Goal: Information Seeking & Learning: Learn about a topic

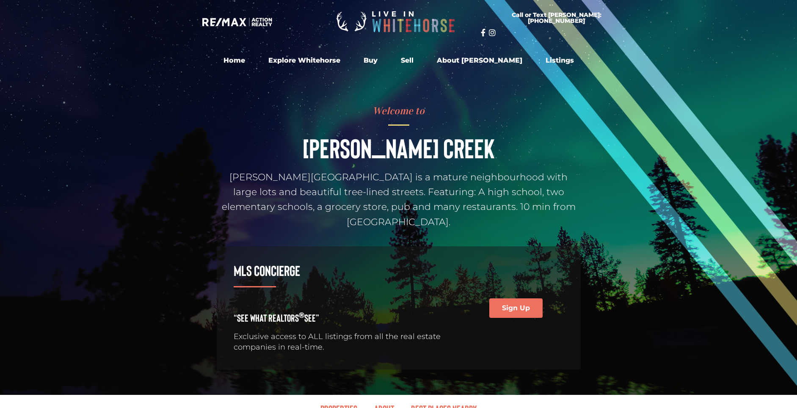
click at [685, 263] on div at bounding box center [398, 197] width 797 height 395
click at [625, 131] on div at bounding box center [398, 197] width 797 height 395
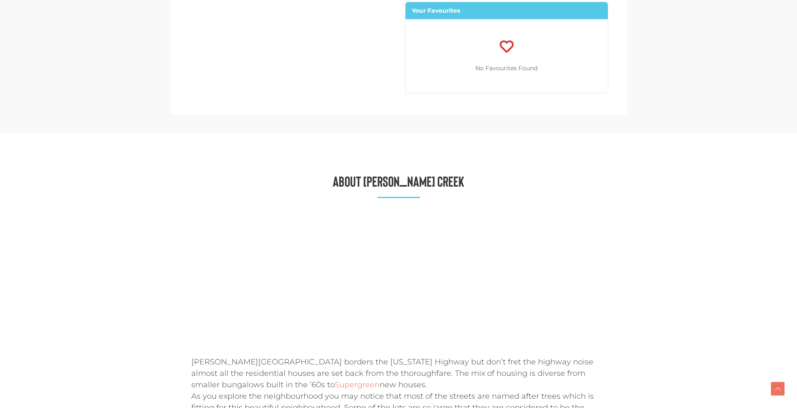
scroll to position [1169, 0]
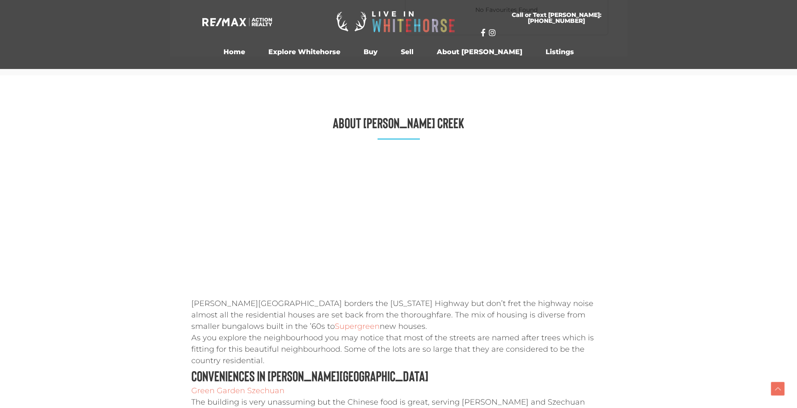
click at [674, 200] on section "About Porter Creek Porter Creek borders the Alaska Highway but don’t fret the h…" at bounding box center [398, 347] width 797 height 545
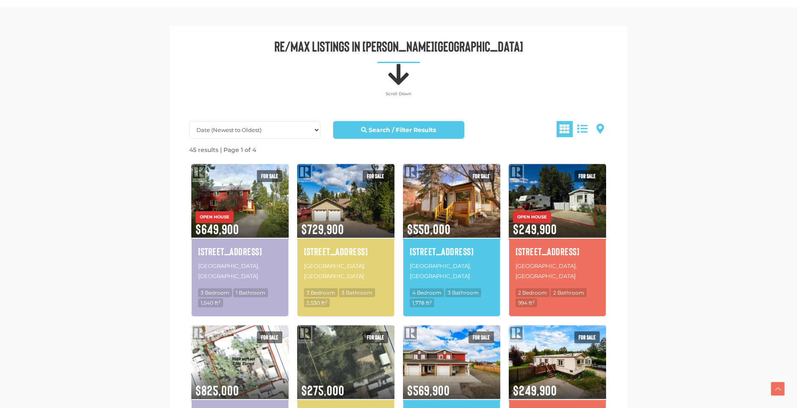
scroll to position [360, 0]
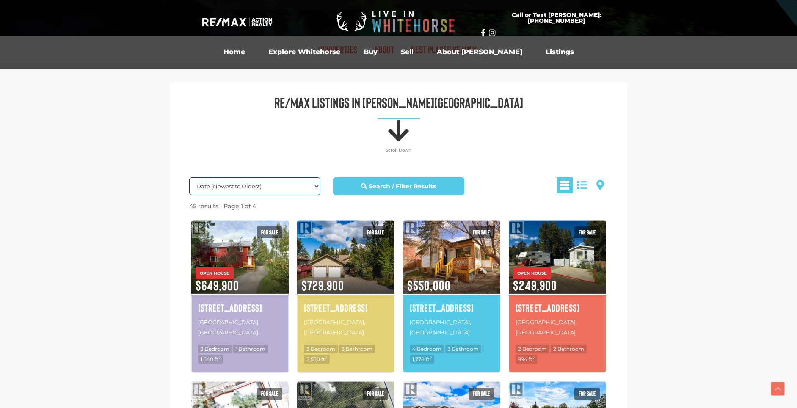
click at [189, 177] on select "Date (Newest to Oldest) Date (Oldest to Newest) Price (Highest to Lowest) Price…" at bounding box center [254, 186] width 131 height 18
select select "Price ASC, Lease ASC, property_id ASC"
click option "Price (Lowest to Highest)" at bounding box center [0, 0] width 0 height 0
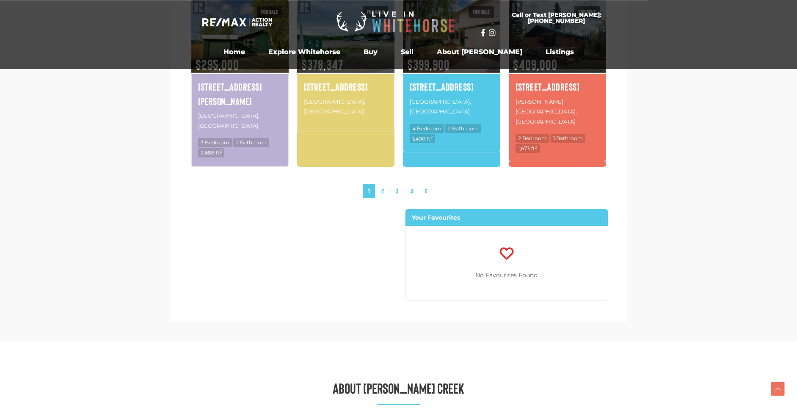
scroll to position [769, 0]
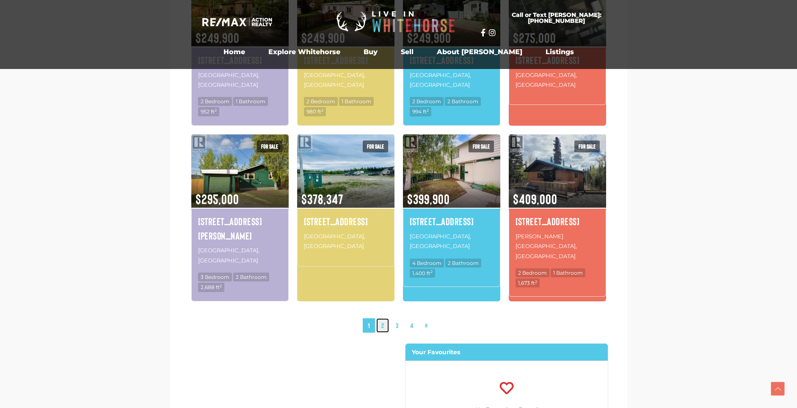
click at [380, 318] on link "2" at bounding box center [383, 325] width 13 height 15
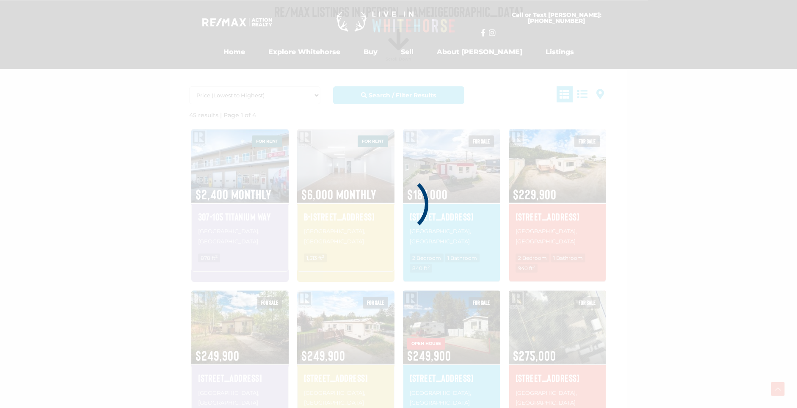
scroll to position [449, 0]
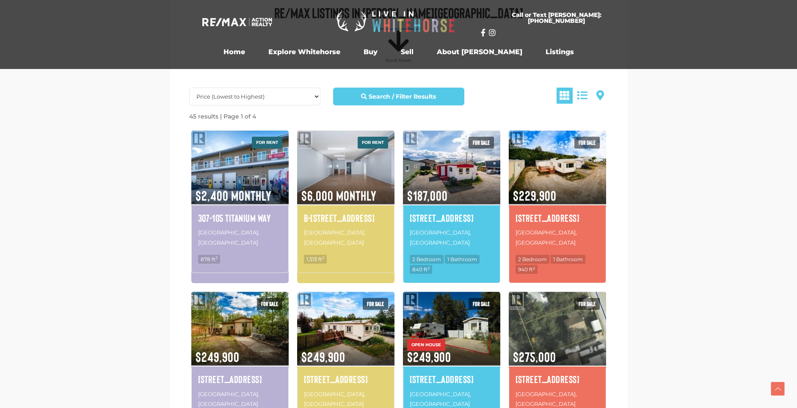
click at [670, 153] on section "Re/Max listings in Porter Creek Date (Newest to Oldest) Date (Oldest to Newest)…" at bounding box center [398, 384] width 797 height 821
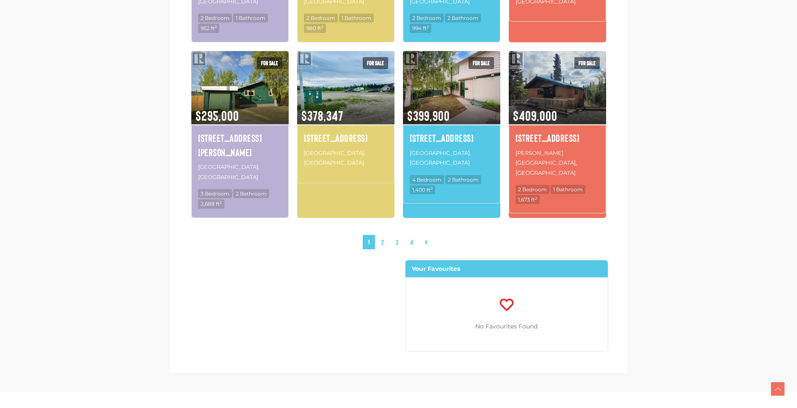
scroll to position [975, 0]
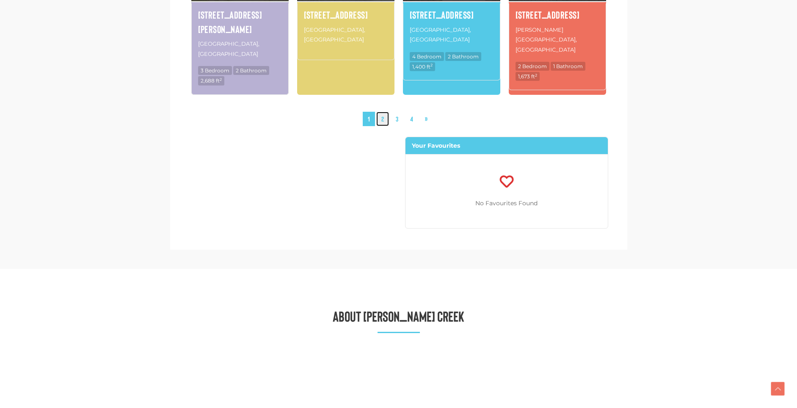
click at [382, 112] on link "2" at bounding box center [383, 119] width 13 height 15
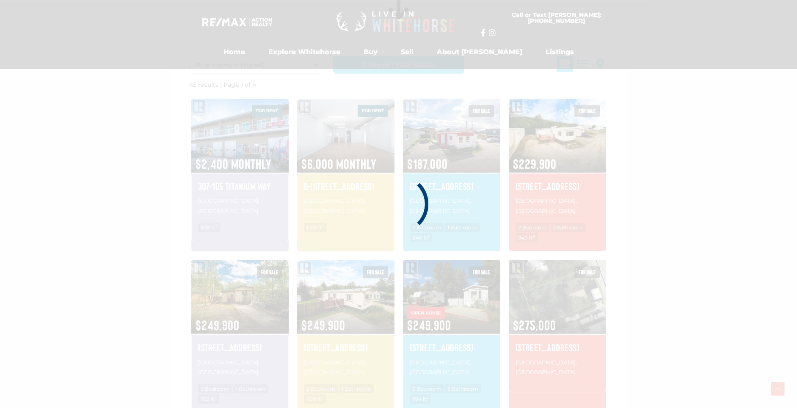
scroll to position [449, 0]
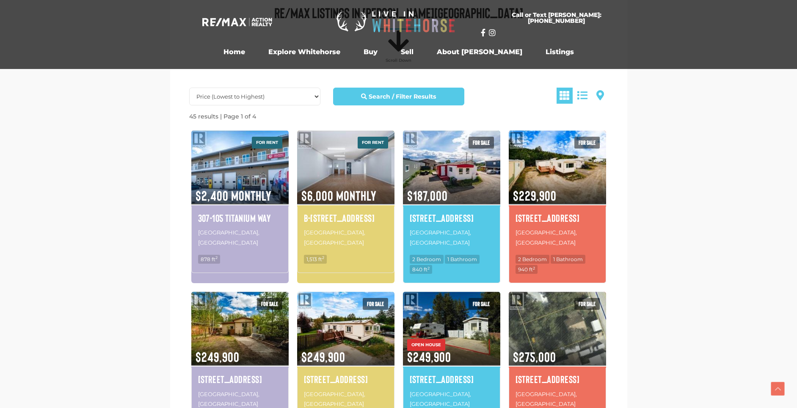
click at [689, 117] on section "Re/Max listings in Porter Creek Date (Newest to Oldest) Date (Oldest to Newest)…" at bounding box center [398, 384] width 797 height 821
click at [230, 156] on img at bounding box center [239, 167] width 97 height 76
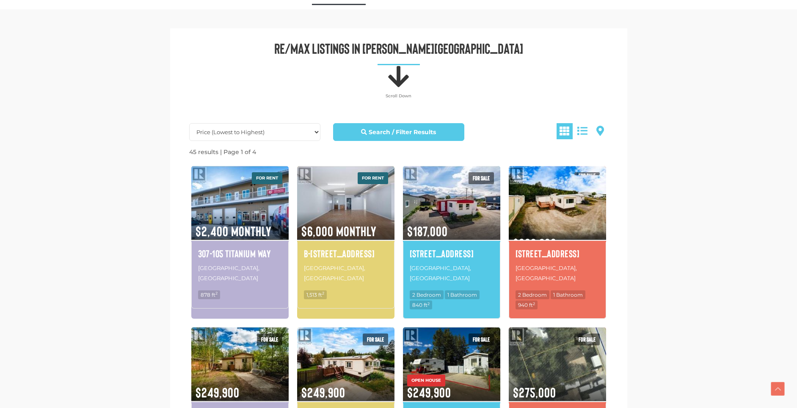
scroll to position [468, 0]
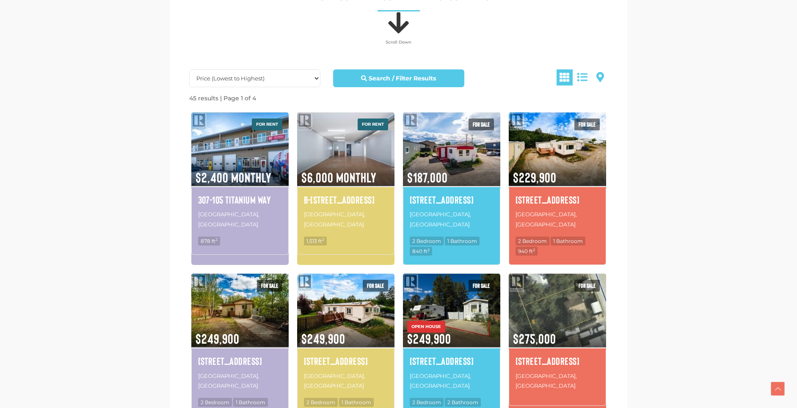
click at [174, 124] on div "Re/Max listings in Porter Creek Date (Newest to Oldest) Date (Oldest to Newest)…" at bounding box center [398, 366] width 457 height 783
click at [235, 153] on img at bounding box center [239, 149] width 97 height 76
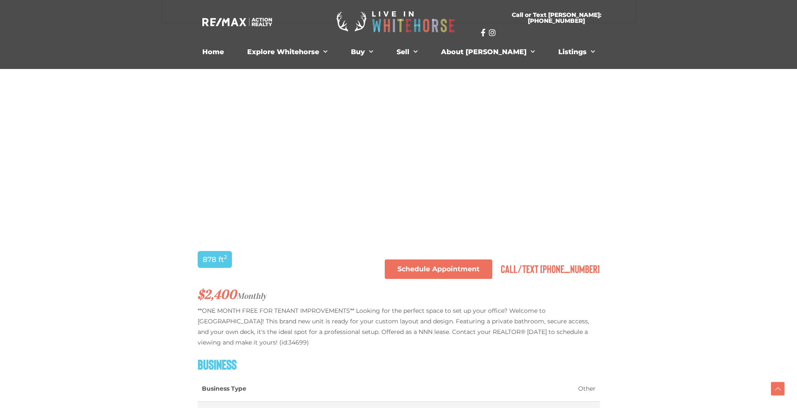
scroll to position [468, 0]
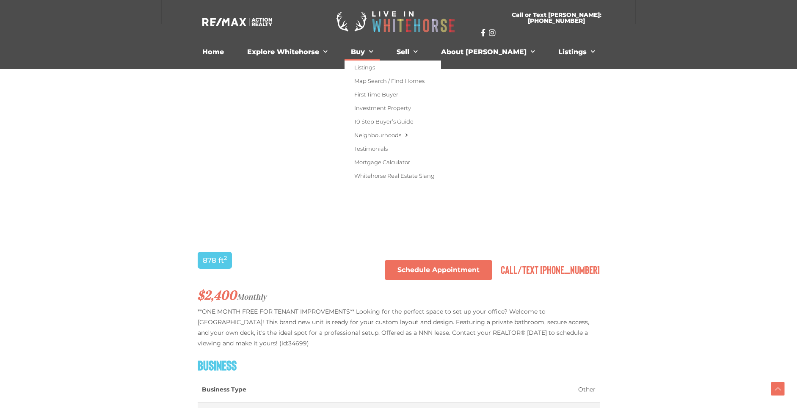
click at [374, 53] on span "Menu" at bounding box center [369, 51] width 8 height 13
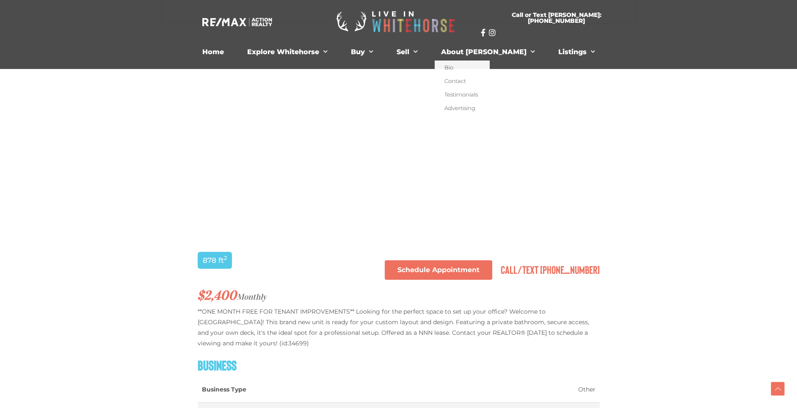
click at [617, 56] on nav "Home Explore [GEOGRAPHIC_DATA] Neighbourhoods [GEOGRAPHIC_DATA] [GEOGRAPHIC_DAT…" at bounding box center [399, 52] width 466 height 17
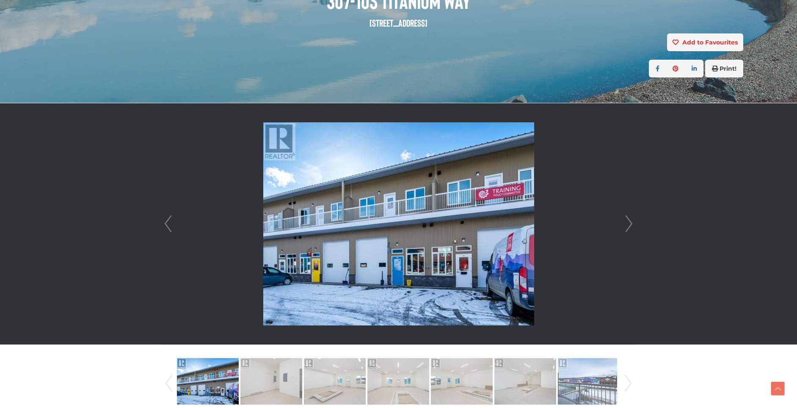
scroll to position [147, 0]
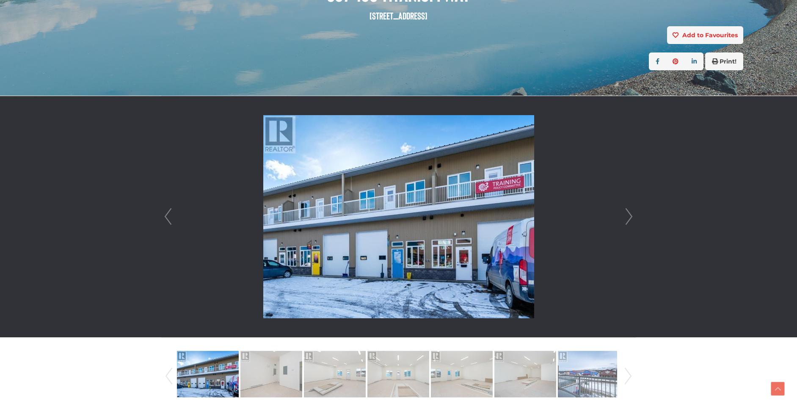
click at [629, 218] on link "Next" at bounding box center [629, 216] width 13 height 241
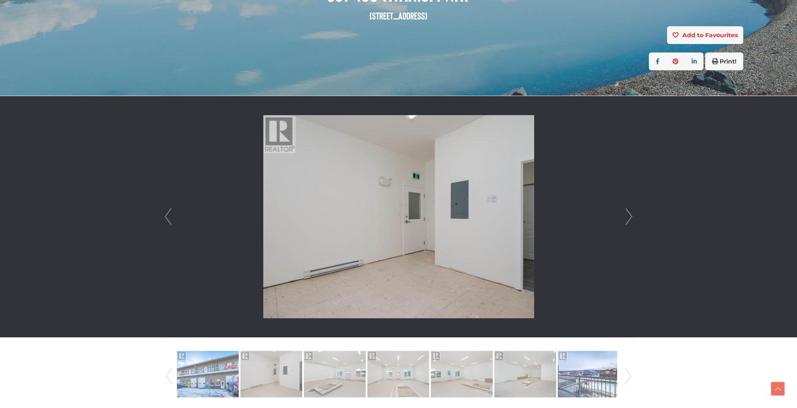
click at [629, 218] on link "Next" at bounding box center [629, 216] width 13 height 241
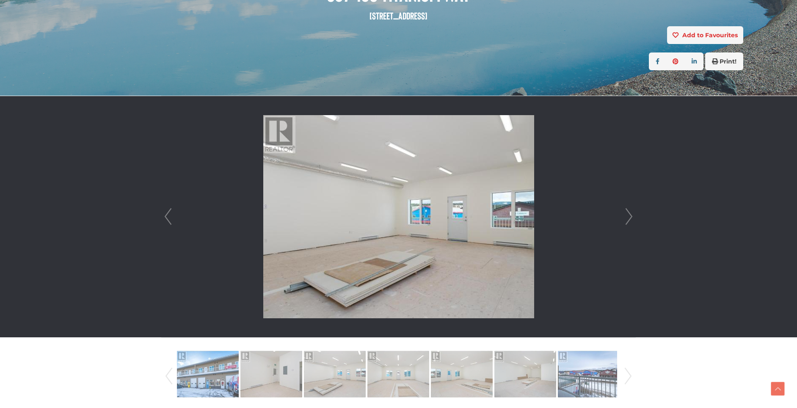
click at [629, 218] on link "Next" at bounding box center [629, 216] width 13 height 241
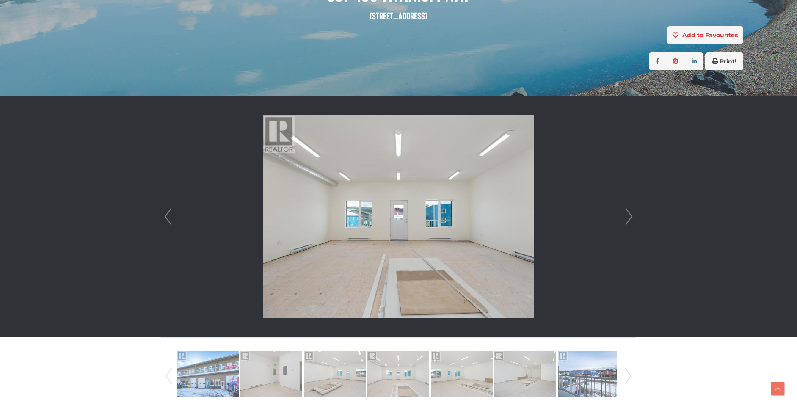
click at [629, 218] on link "Next" at bounding box center [629, 216] width 13 height 241
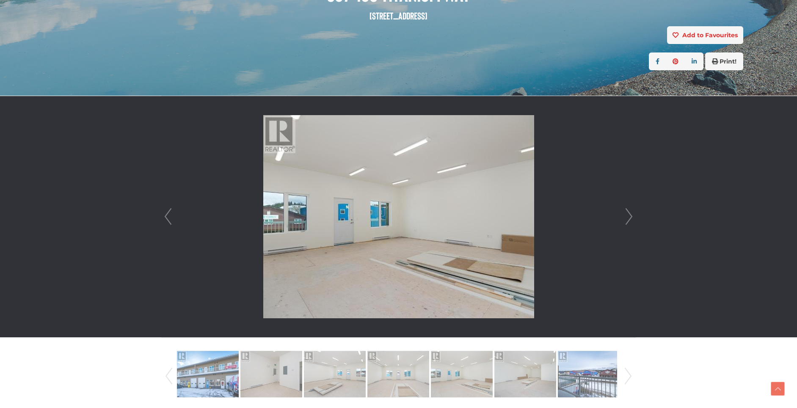
click at [629, 218] on link "Next" at bounding box center [629, 216] width 13 height 241
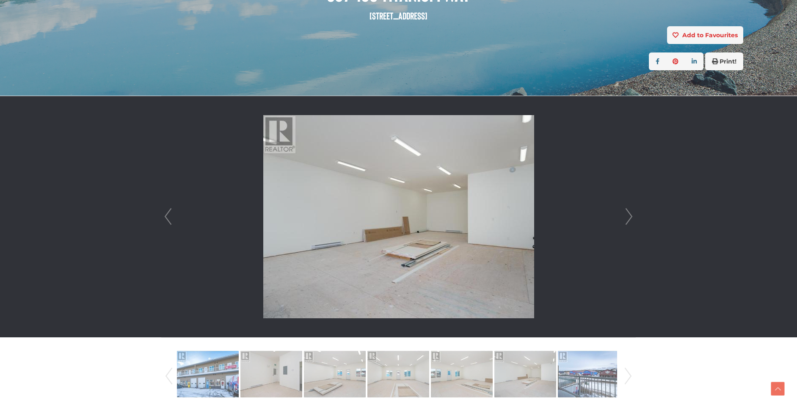
click at [629, 218] on link "Next" at bounding box center [629, 216] width 13 height 241
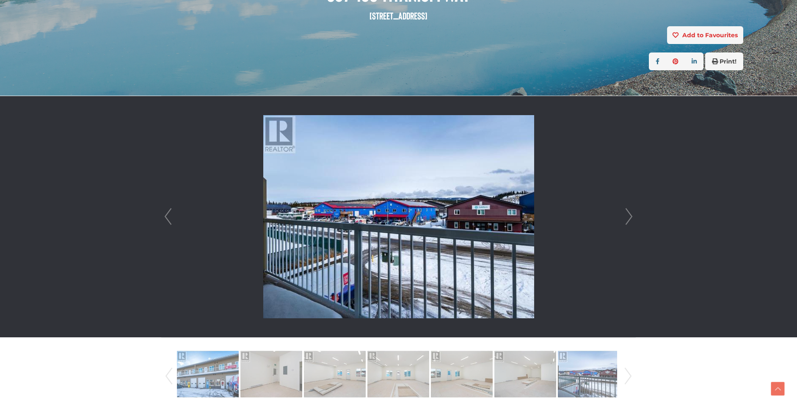
click at [629, 218] on link "Next" at bounding box center [629, 216] width 13 height 241
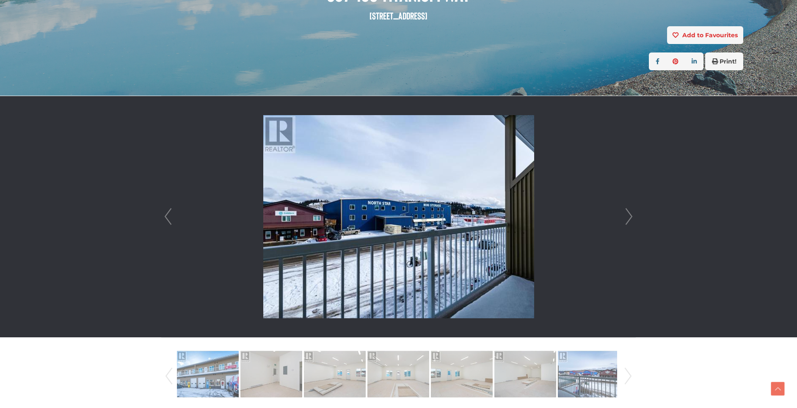
click at [629, 218] on link "Next" at bounding box center [629, 216] width 13 height 241
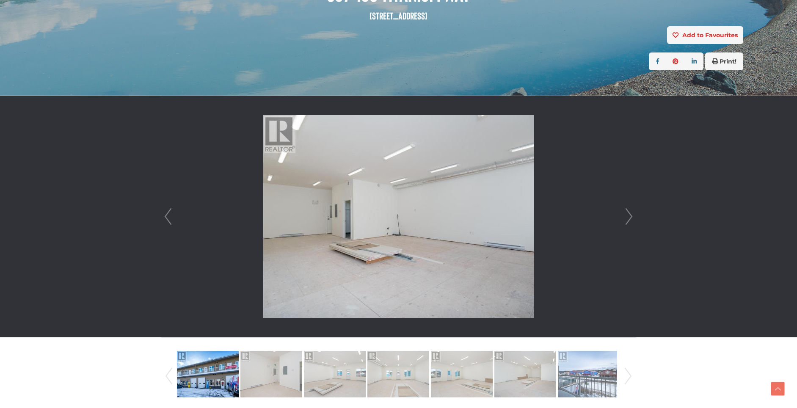
click at [629, 218] on link "Next" at bounding box center [629, 216] width 13 height 241
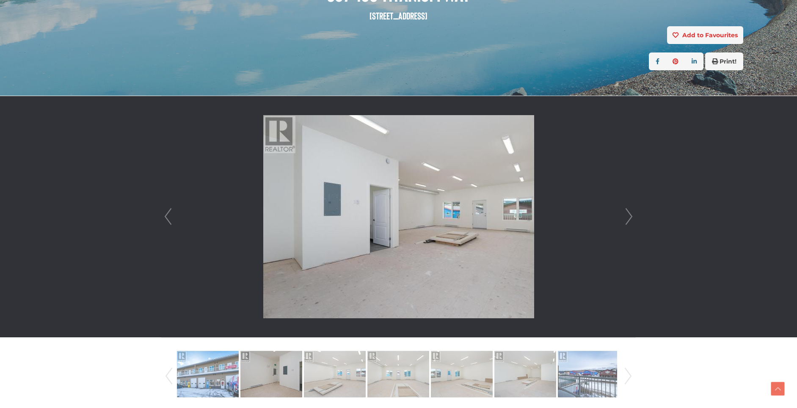
click at [629, 218] on link "Next" at bounding box center [629, 216] width 13 height 241
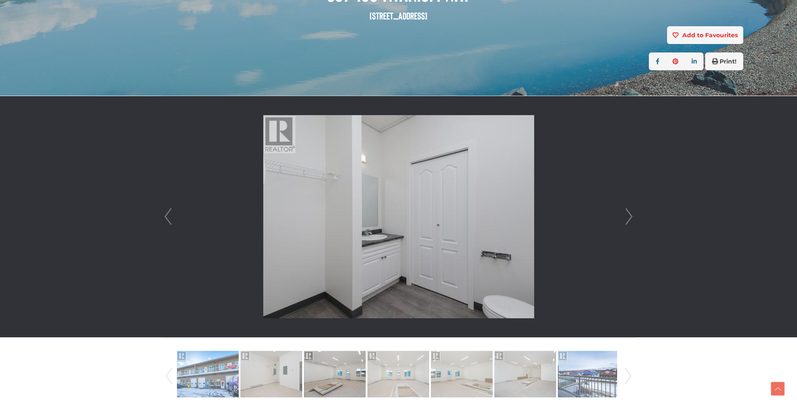
click at [629, 218] on link "Next" at bounding box center [629, 216] width 13 height 241
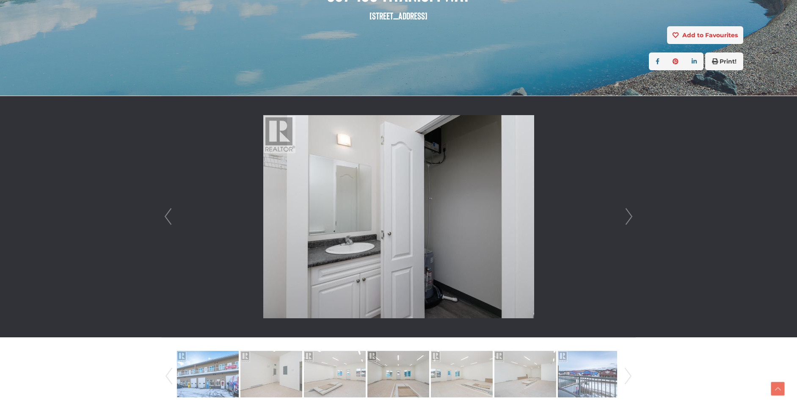
click at [629, 218] on link "Next" at bounding box center [629, 216] width 13 height 241
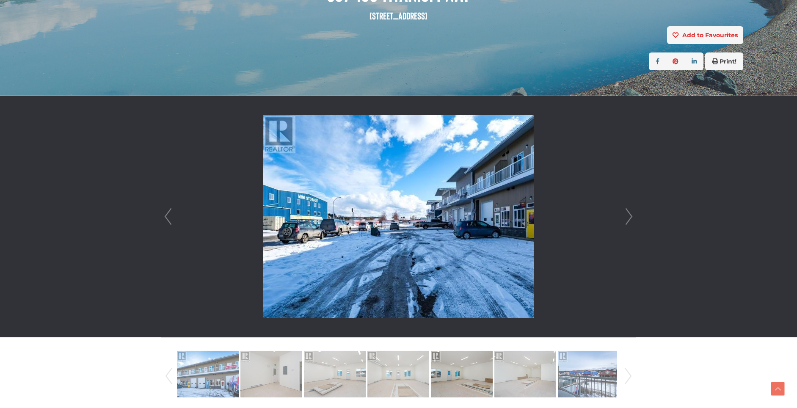
click at [629, 218] on link "Next" at bounding box center [629, 216] width 13 height 241
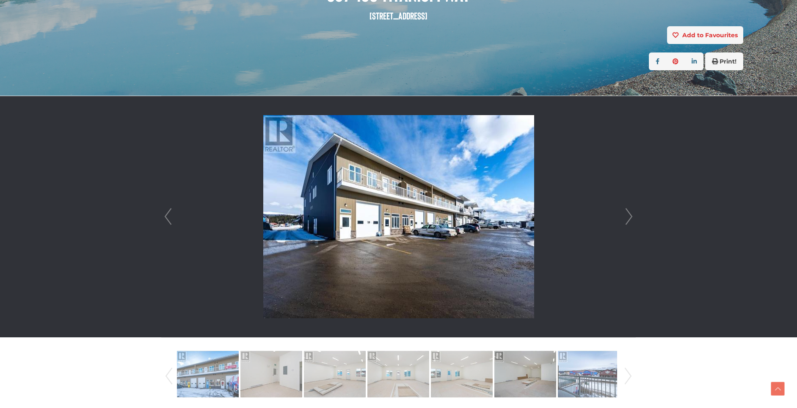
click at [629, 218] on link "Next" at bounding box center [629, 216] width 13 height 241
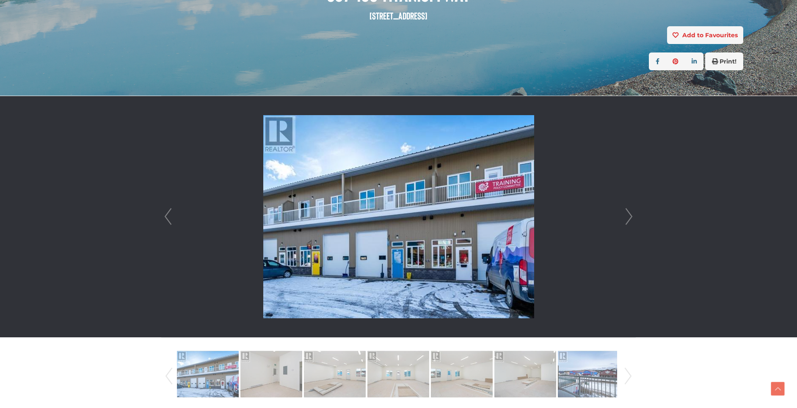
click at [167, 216] on link "Prev" at bounding box center [168, 216] width 13 height 241
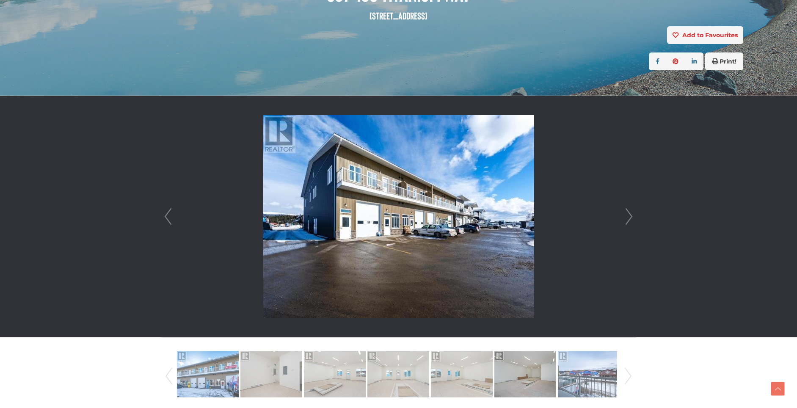
click at [632, 221] on link "Next" at bounding box center [629, 216] width 13 height 241
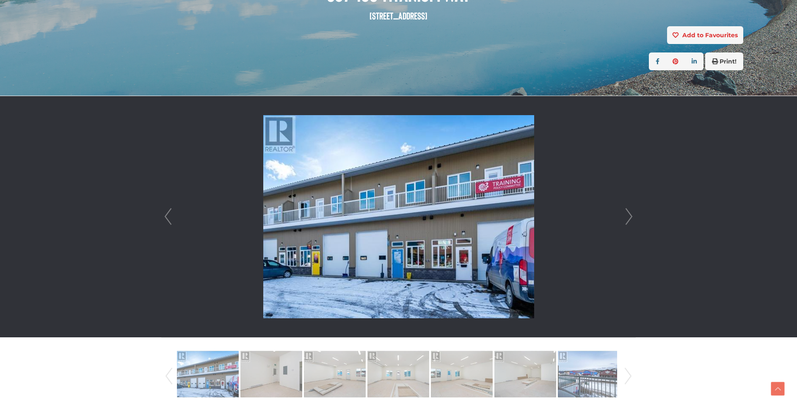
click at [632, 221] on link "Next" at bounding box center [629, 216] width 13 height 241
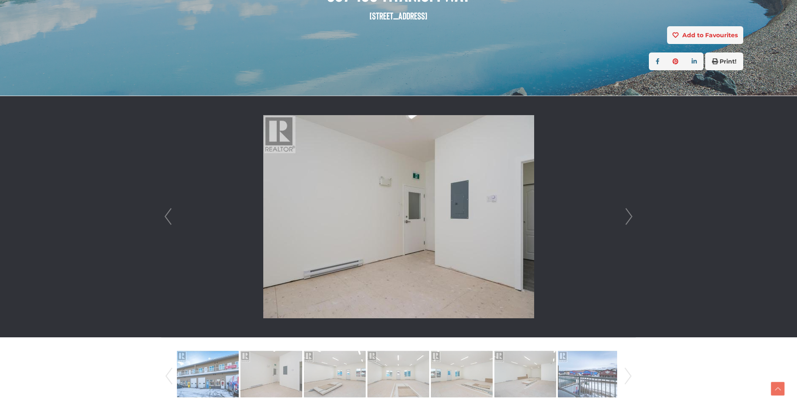
click at [632, 221] on link "Next" at bounding box center [629, 216] width 13 height 241
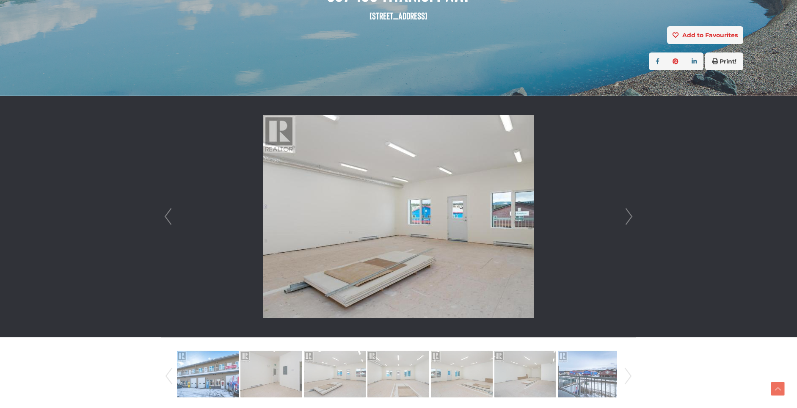
click at [632, 221] on link "Next" at bounding box center [629, 216] width 13 height 241
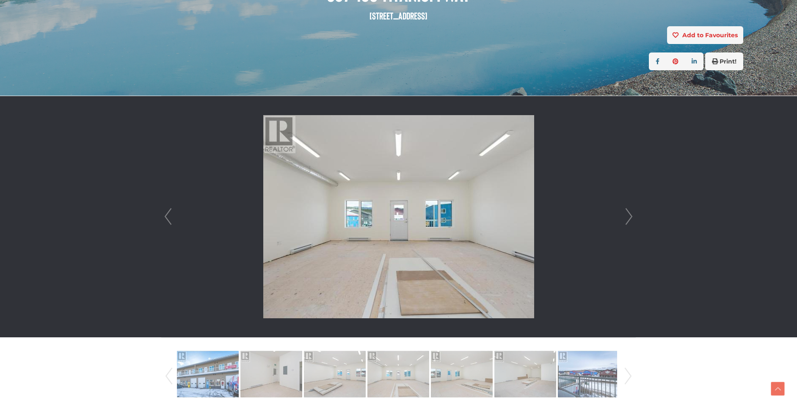
click at [632, 221] on link "Next" at bounding box center [629, 216] width 13 height 241
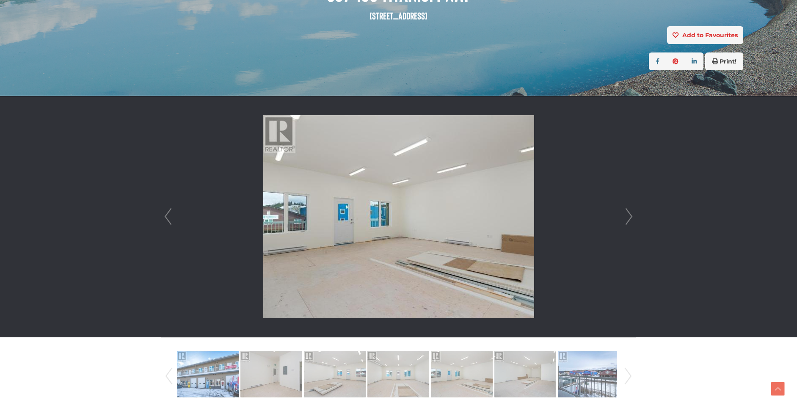
click at [628, 219] on link "Next" at bounding box center [629, 216] width 13 height 241
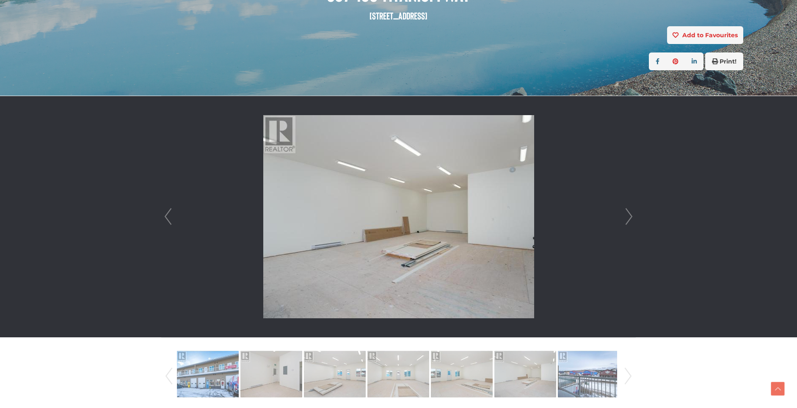
click at [624, 217] on link "Next" at bounding box center [629, 216] width 13 height 241
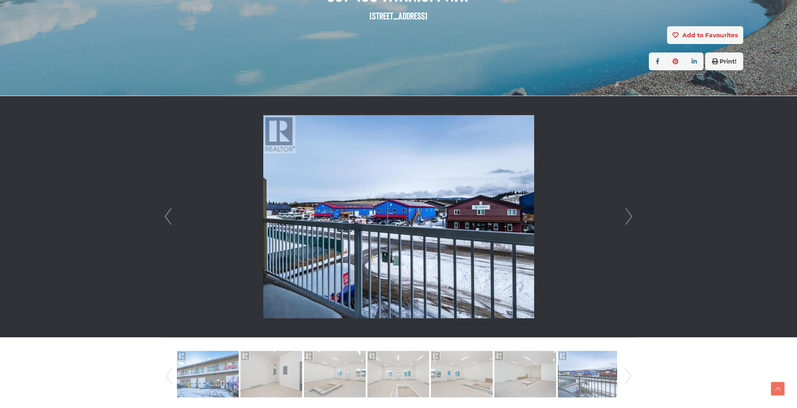
click at [630, 219] on link "Next" at bounding box center [629, 216] width 13 height 241
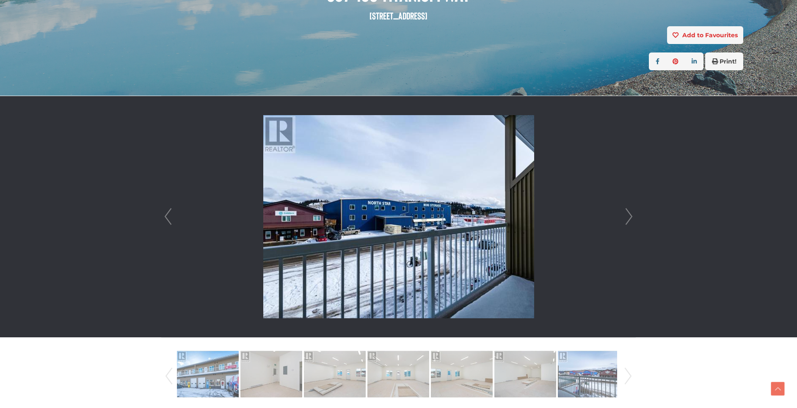
click at [630, 219] on link "Next" at bounding box center [629, 216] width 13 height 241
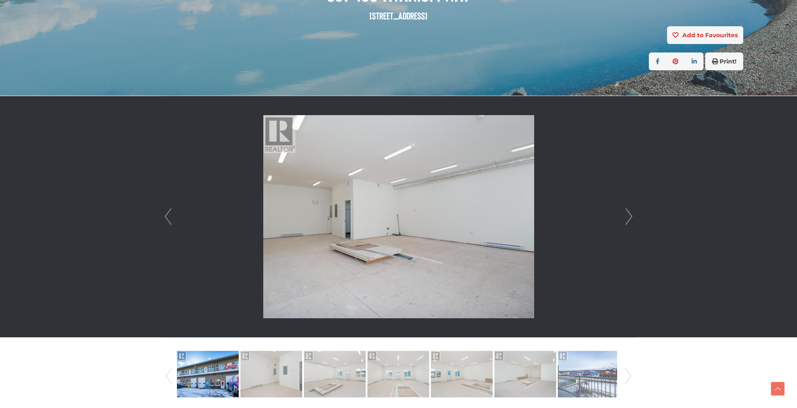
click at [630, 219] on link "Next" at bounding box center [629, 216] width 13 height 241
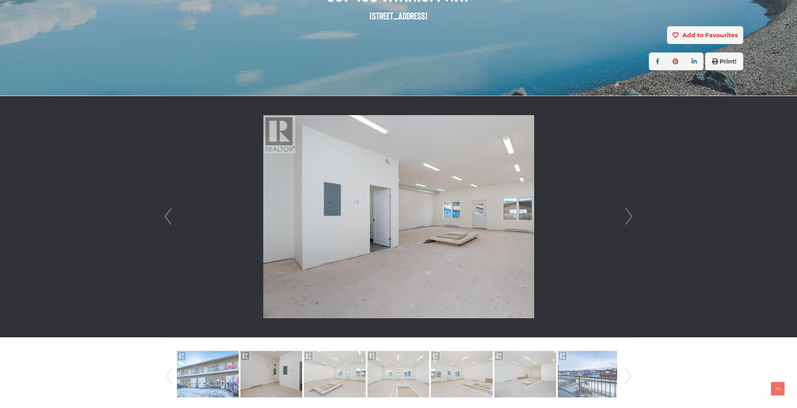
click at [630, 219] on link "Next" at bounding box center [629, 216] width 13 height 241
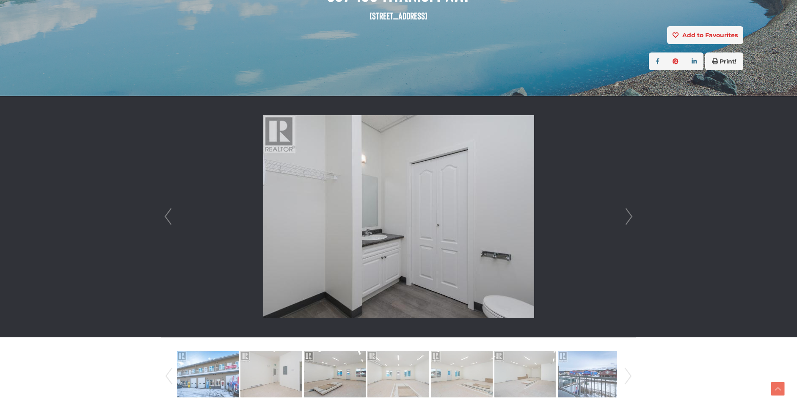
click at [630, 219] on link "Next" at bounding box center [629, 216] width 13 height 241
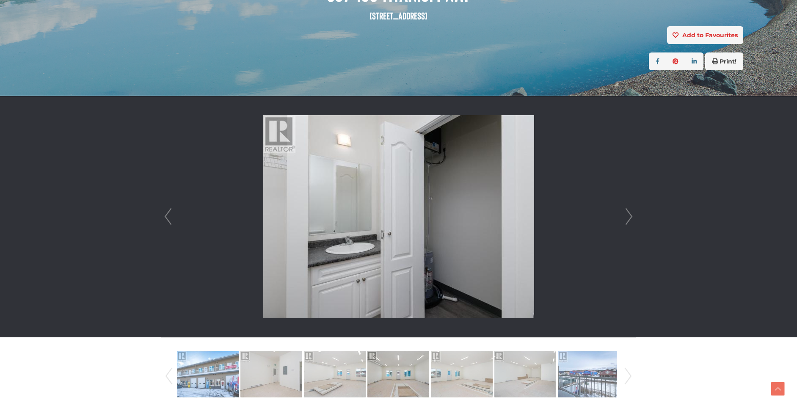
click at [630, 219] on link "Next" at bounding box center [629, 216] width 13 height 241
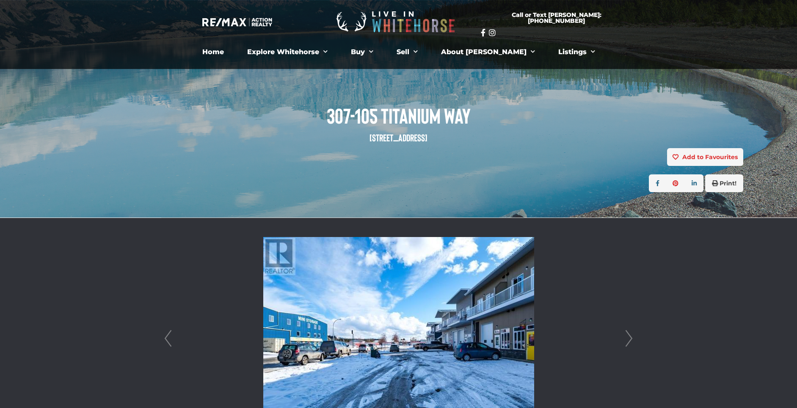
scroll to position [0, 0]
